Goal: Task Accomplishment & Management: Complete application form

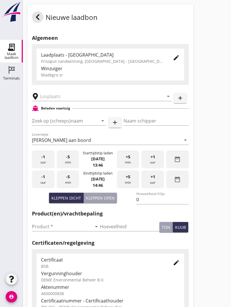
click at [80, 101] on input "text" at bounding box center [98, 96] width 116 height 9
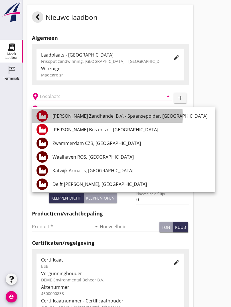
click at [101, 123] on div "[PERSON_NAME] Bos en zn., [GEOGRAPHIC_DATA]" at bounding box center [131, 130] width 158 height 14
type input "[PERSON_NAME] Bos en zn., [GEOGRAPHIC_DATA]"
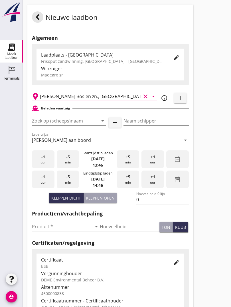
click at [89, 122] on input "Zoek op (scheeps)naam" at bounding box center [61, 120] width 58 height 9
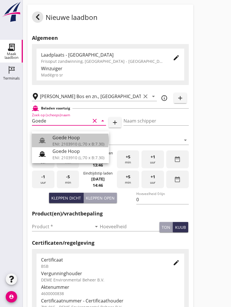
click at [77, 139] on div "Goede Hoop" at bounding box center [78, 137] width 52 height 7
type input "Goede Hoop"
type input "[PERSON_NAME]"
type input "555"
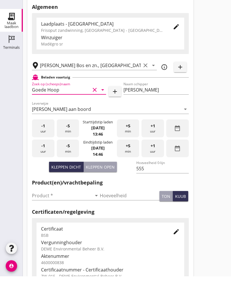
click at [47, 222] on input "Product *" at bounding box center [62, 226] width 60 height 9
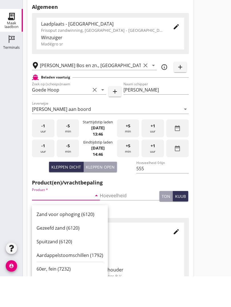
scroll to position [32, 0]
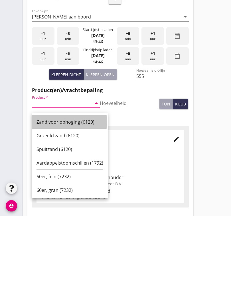
click at [71, 210] on div "Zand voor ophoging (6120)" at bounding box center [69, 213] width 67 height 7
type input "Zand voor ophoging (6120)"
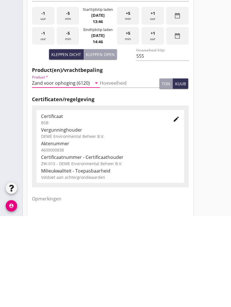
scroll to position [100, 0]
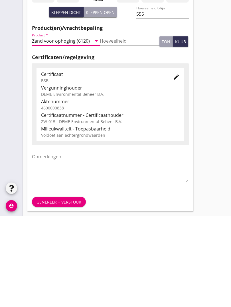
click at [61, 284] on div "Genereer + verstuur" at bounding box center [110, 293] width 166 height 19
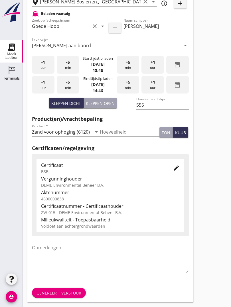
click at [60, 292] on div "Genereer + verstuur" at bounding box center [58, 293] width 45 height 6
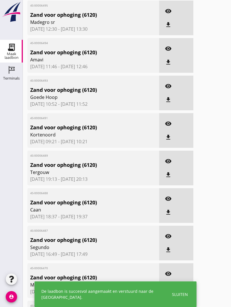
scroll to position [0, 0]
